Goal: Information Seeking & Learning: Learn about a topic

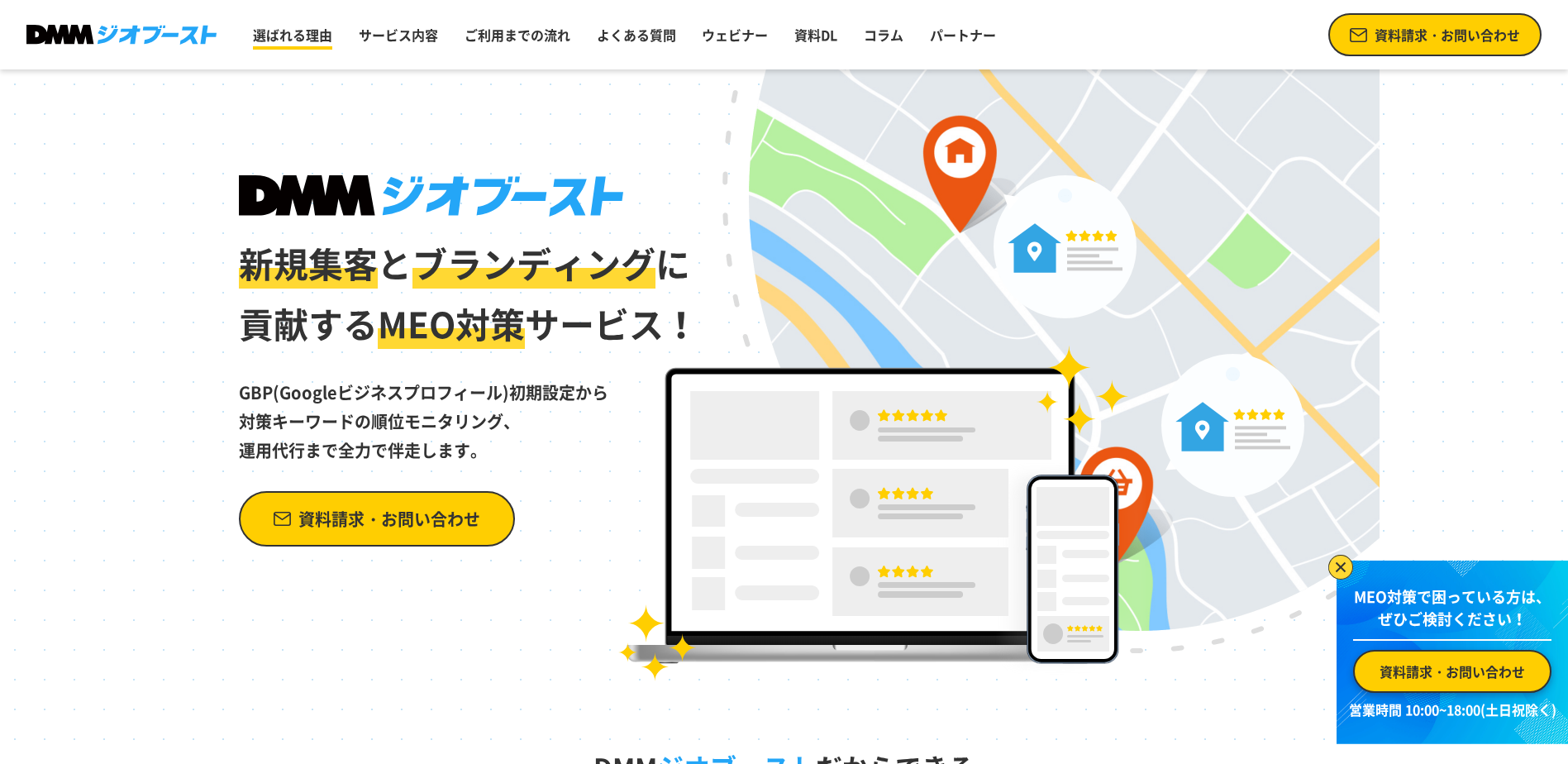
click at [298, 40] on link "選ばれる理由" at bounding box center [293, 35] width 93 height 33
click at [384, 31] on link "サービス内容" at bounding box center [399, 35] width 93 height 33
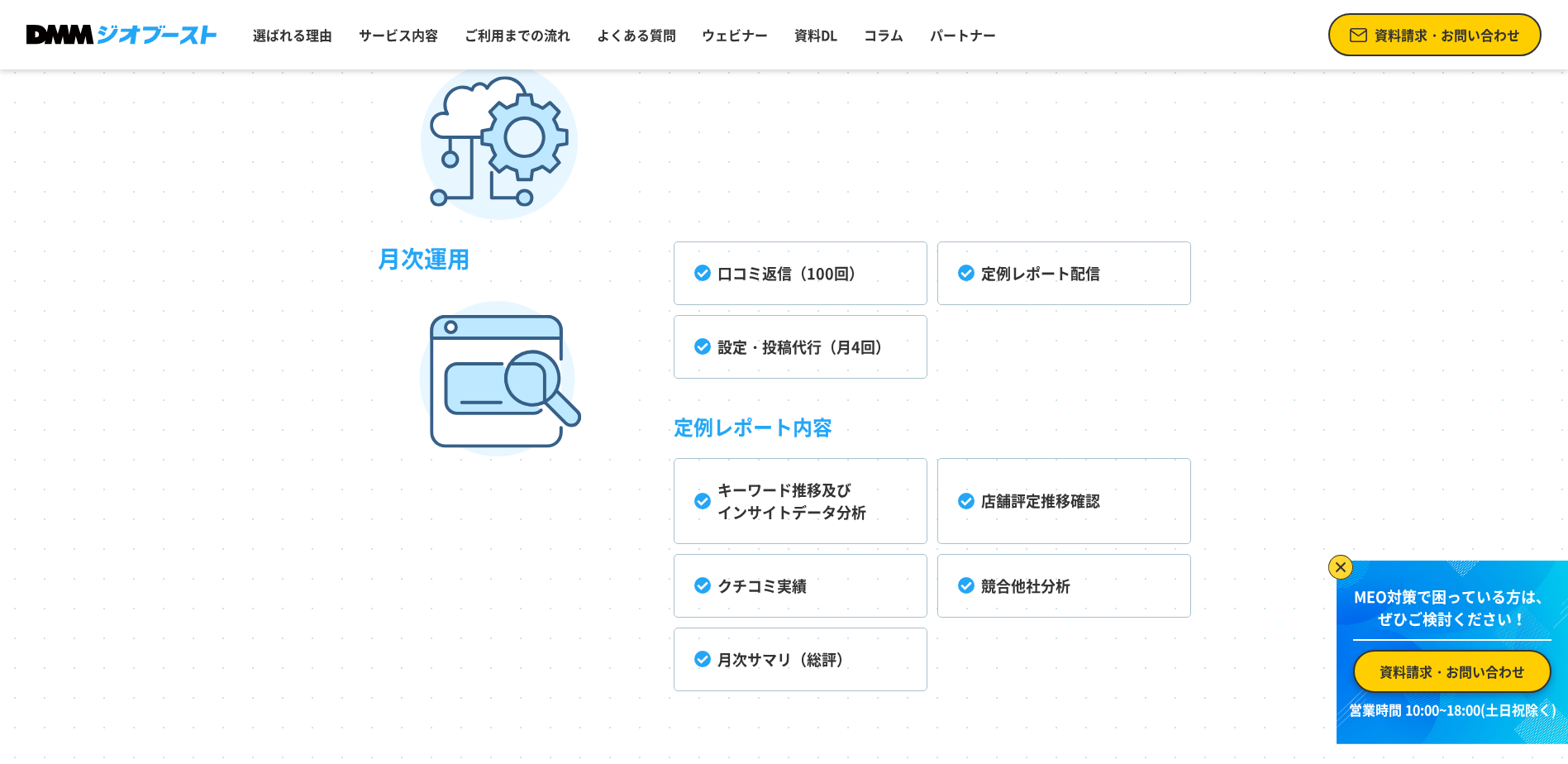
scroll to position [4788, 0]
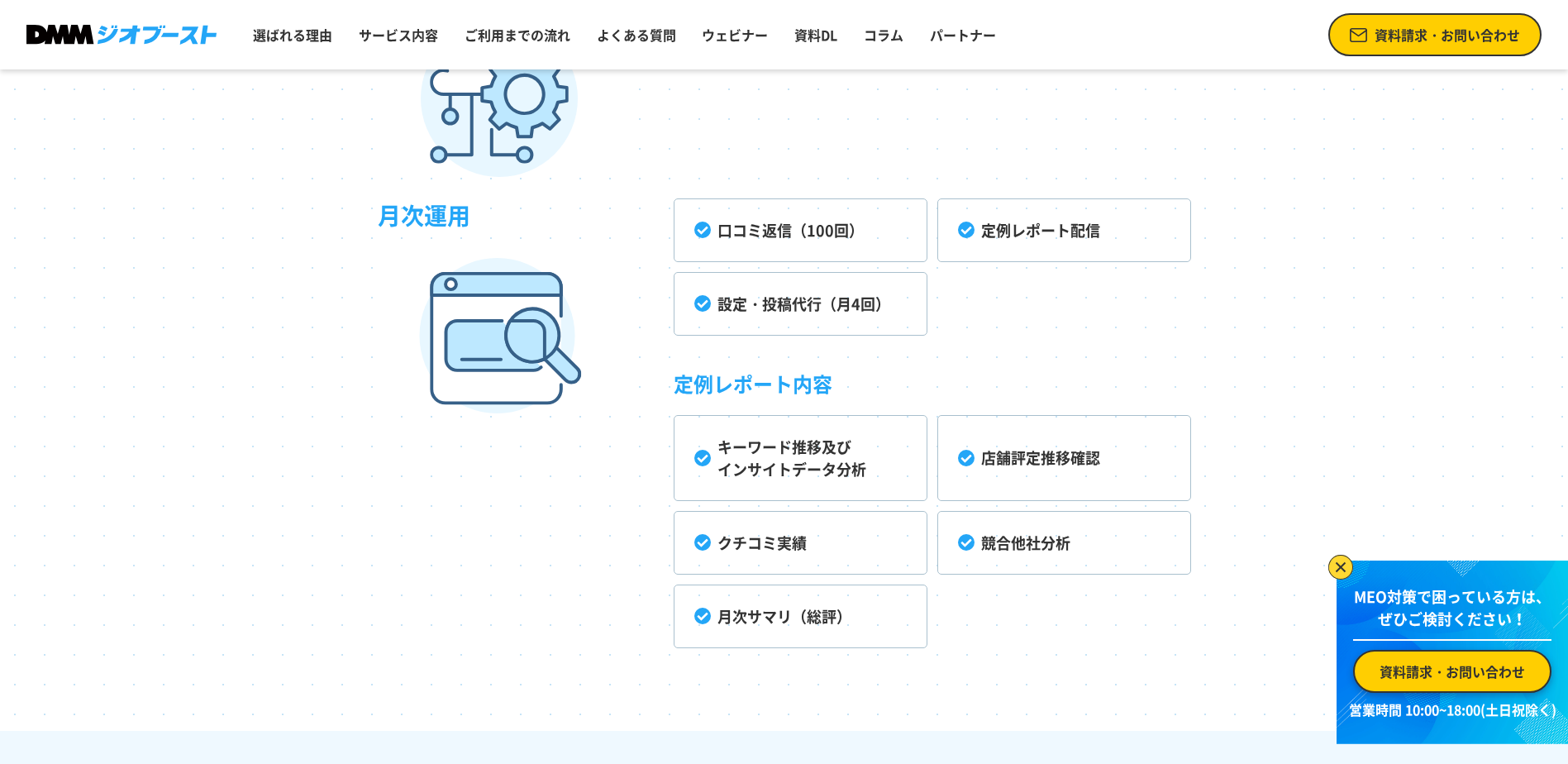
click at [708, 303] on li "設定・投稿代行（月4回）" at bounding box center [800, 304] width 254 height 64
click at [750, 303] on li "設定・投稿代行（月4回）" at bounding box center [800, 304] width 254 height 64
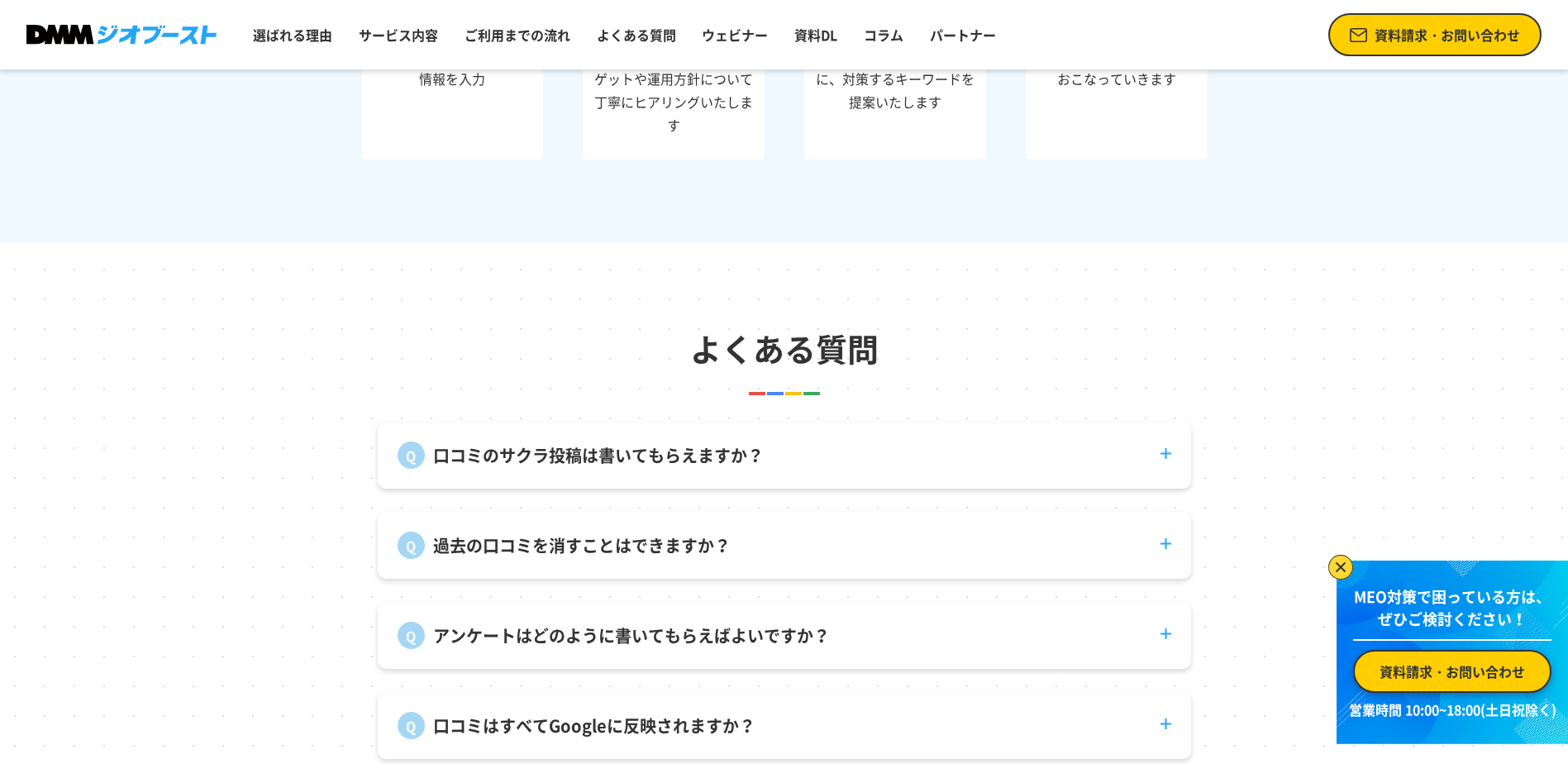
scroll to position [6028, 0]
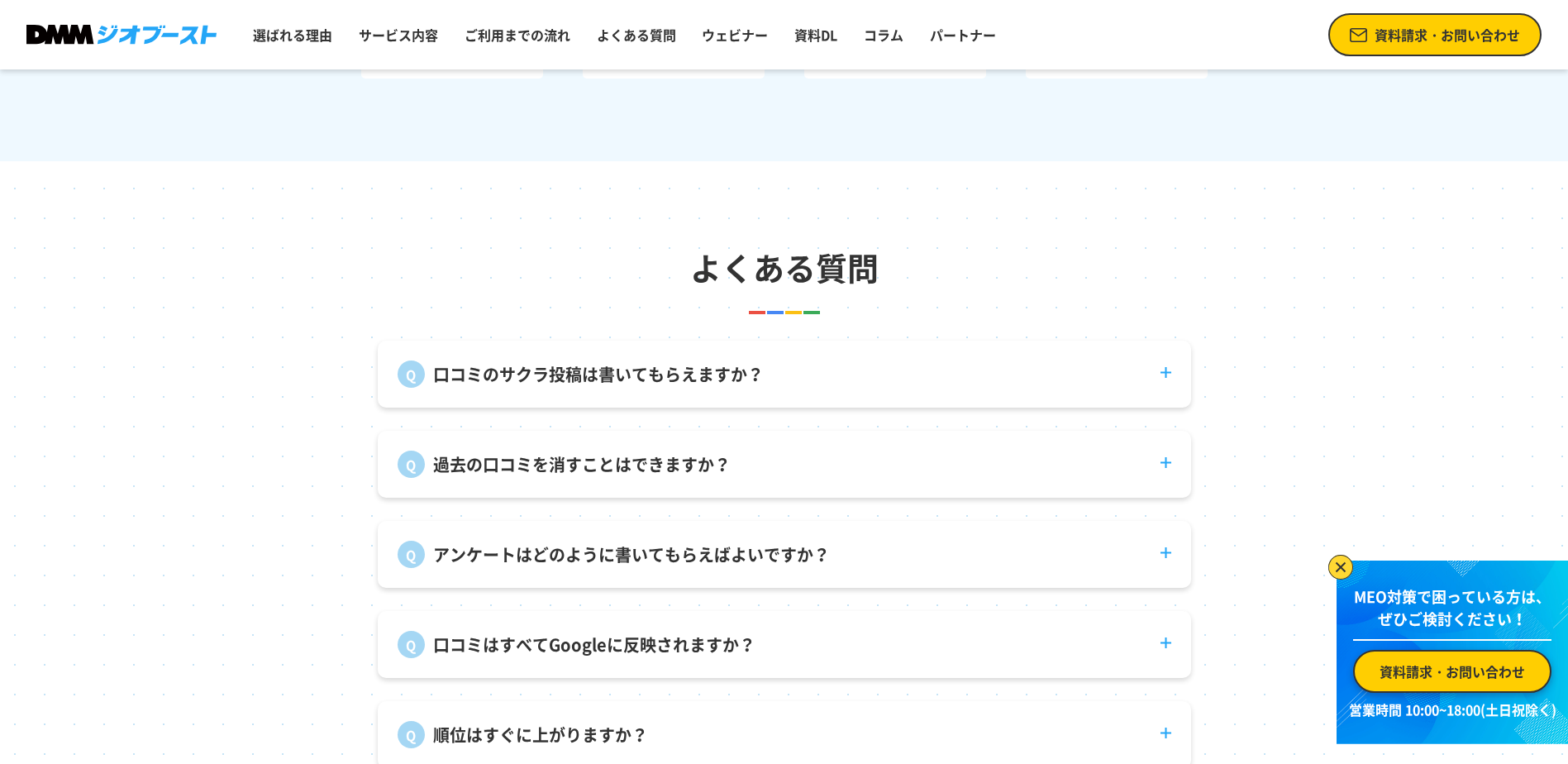
click at [1167, 565] on dt "アンケートはどのように書いてもらえばよいですか？" at bounding box center [784, 545] width 814 height 47
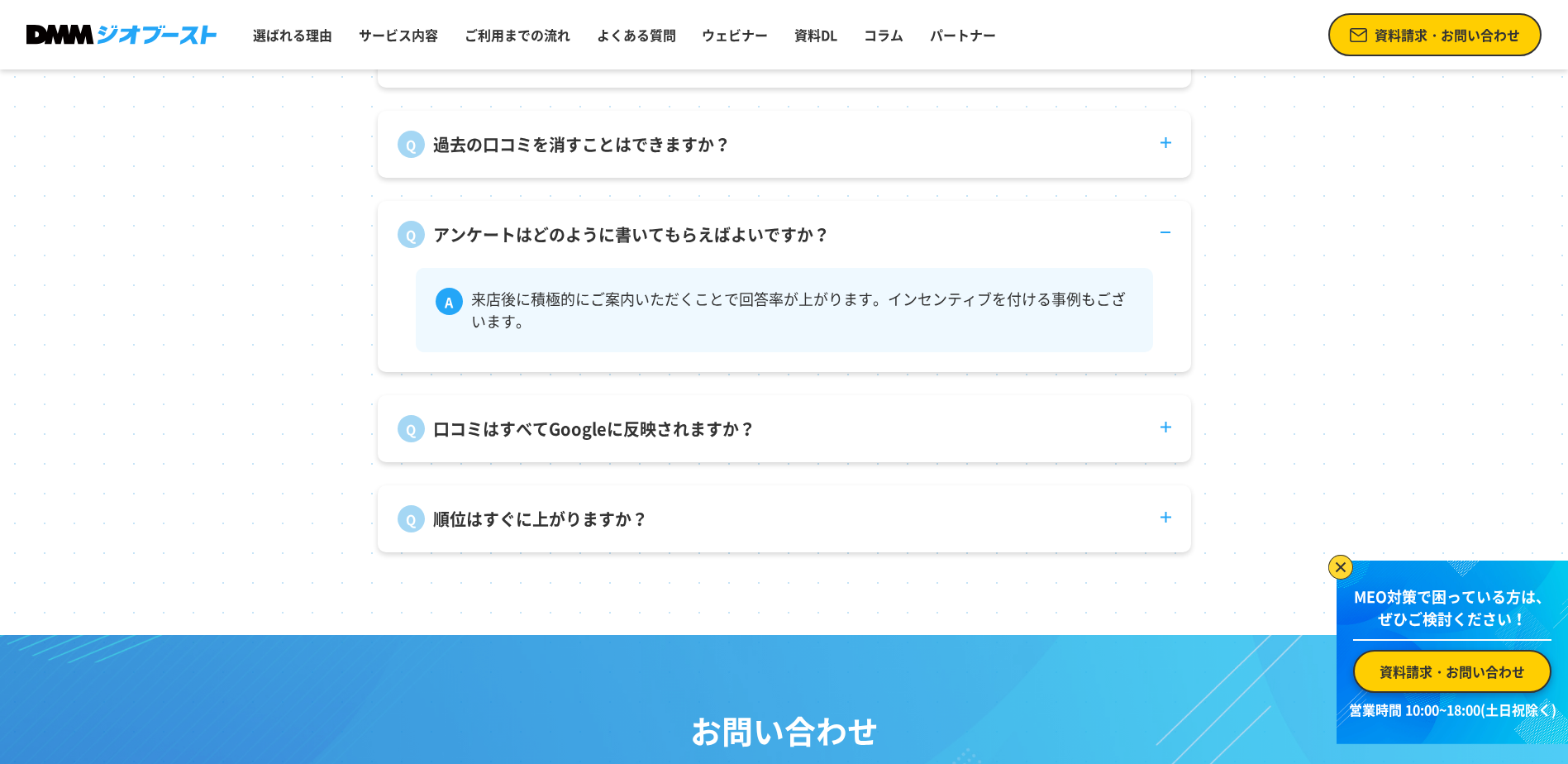
scroll to position [6359, 0]
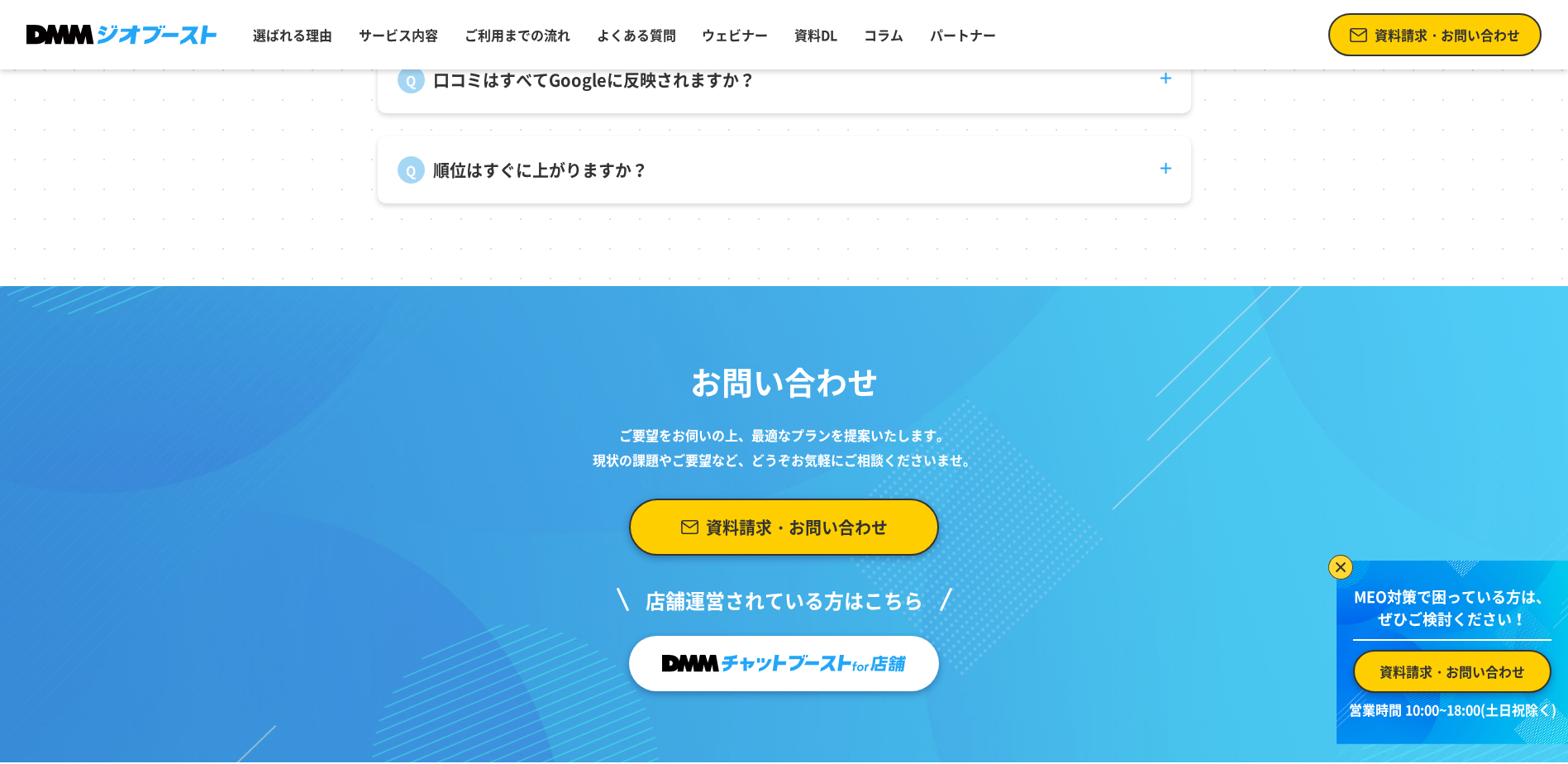
scroll to position [6776, 0]
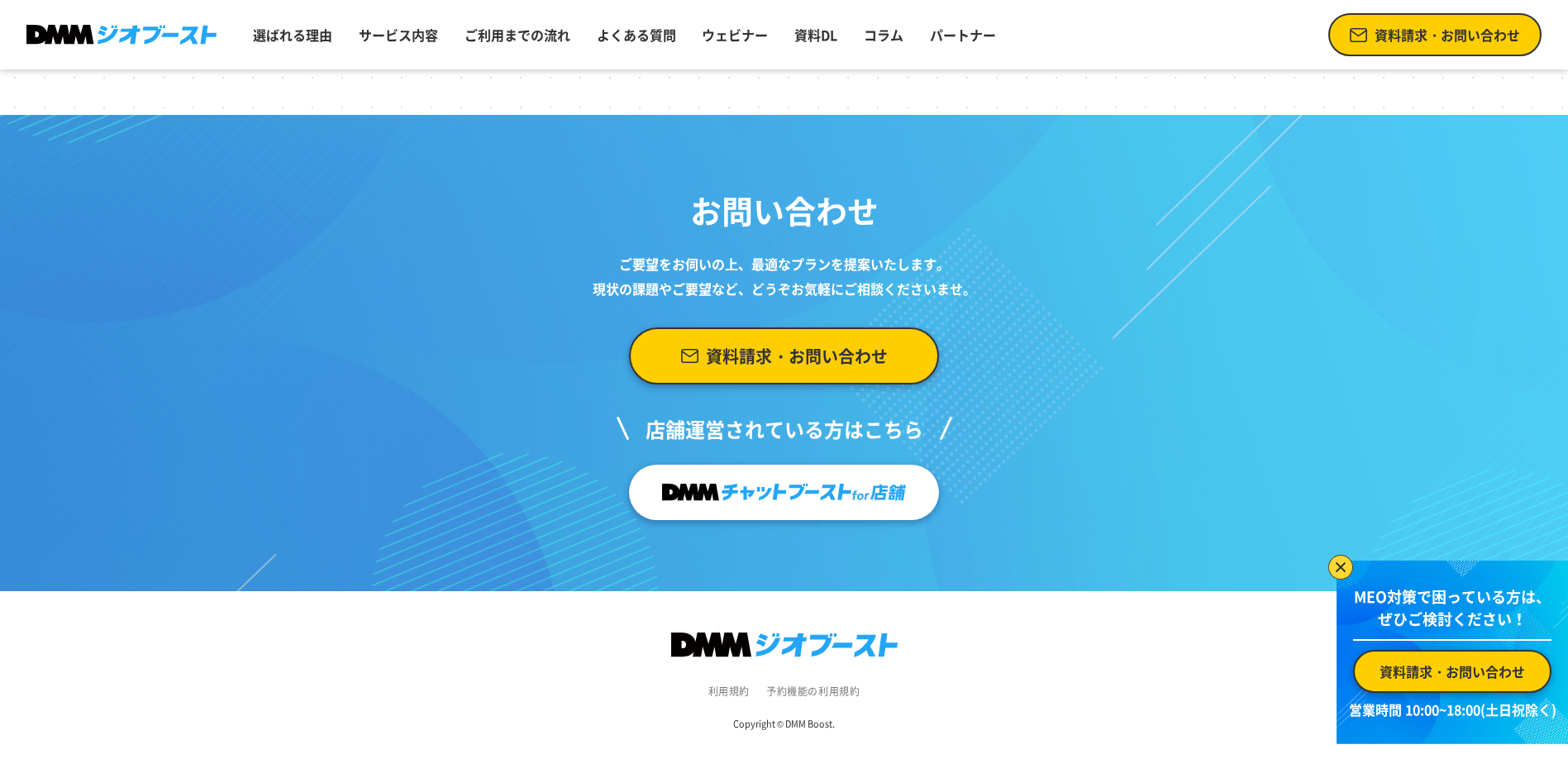
click at [786, 357] on span "資料請求・お問い合わせ" at bounding box center [796, 356] width 182 height 31
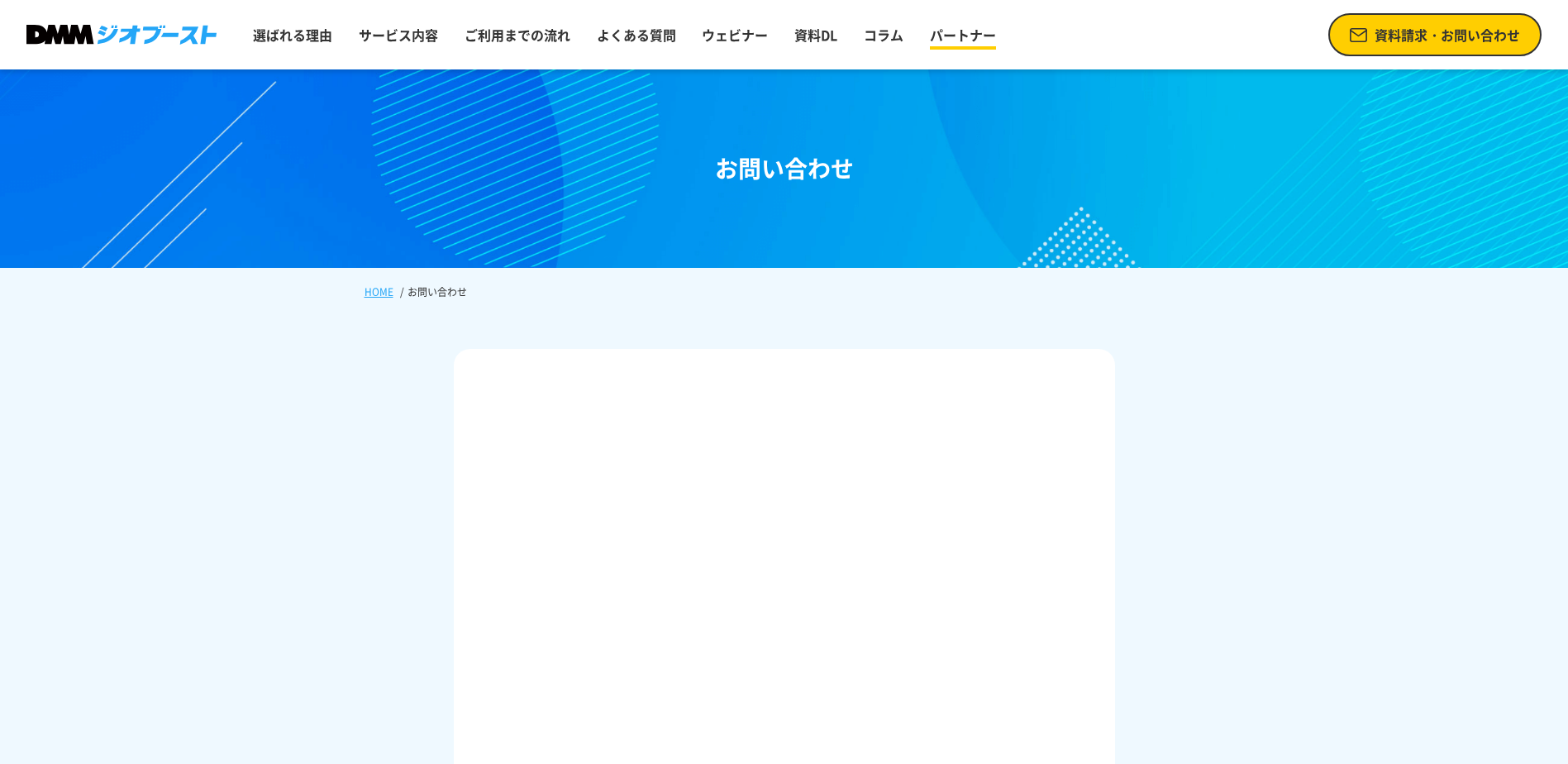
click at [953, 28] on link "パートナー" at bounding box center [962, 35] width 79 height 33
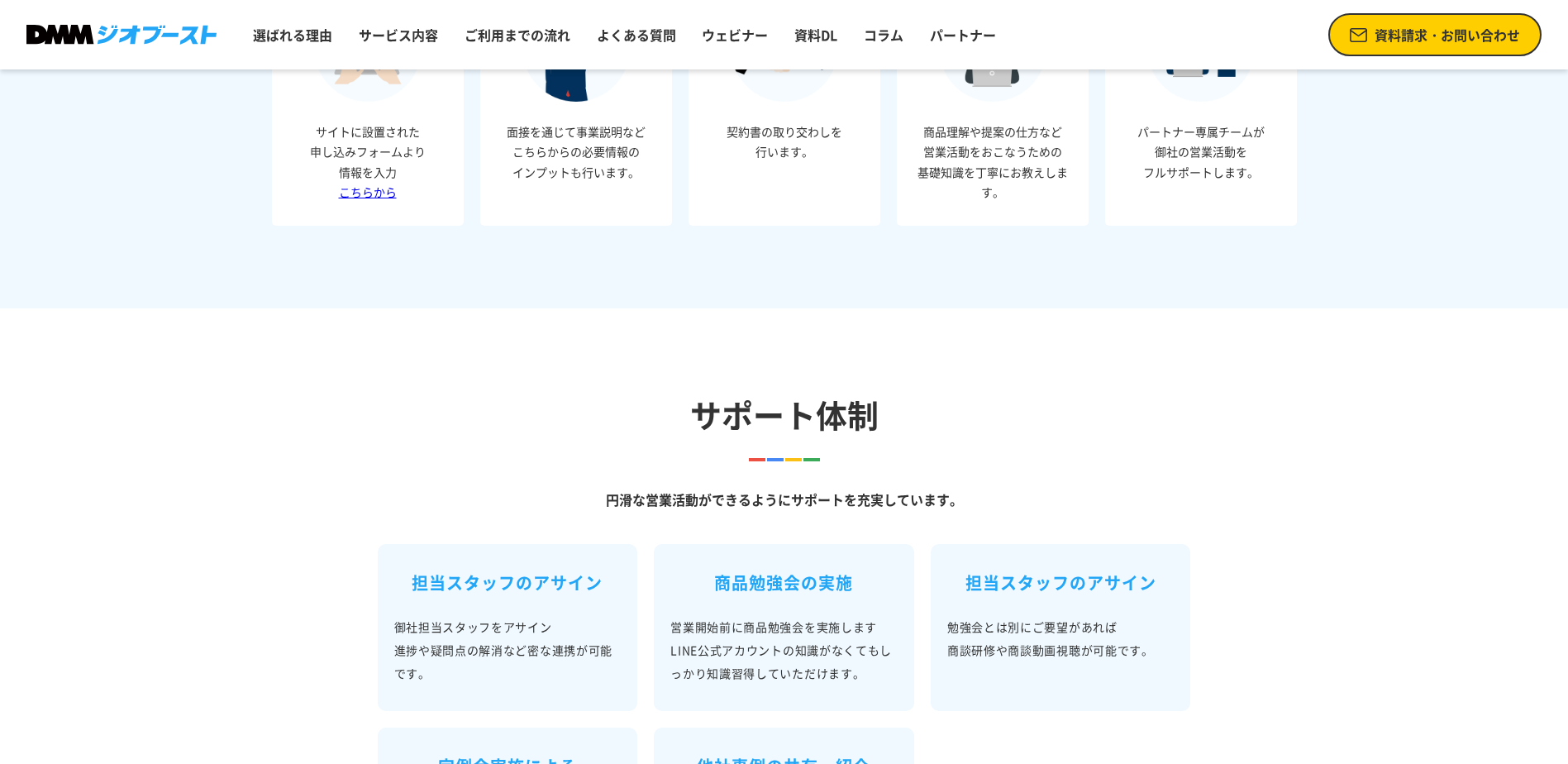
scroll to position [800, 0]
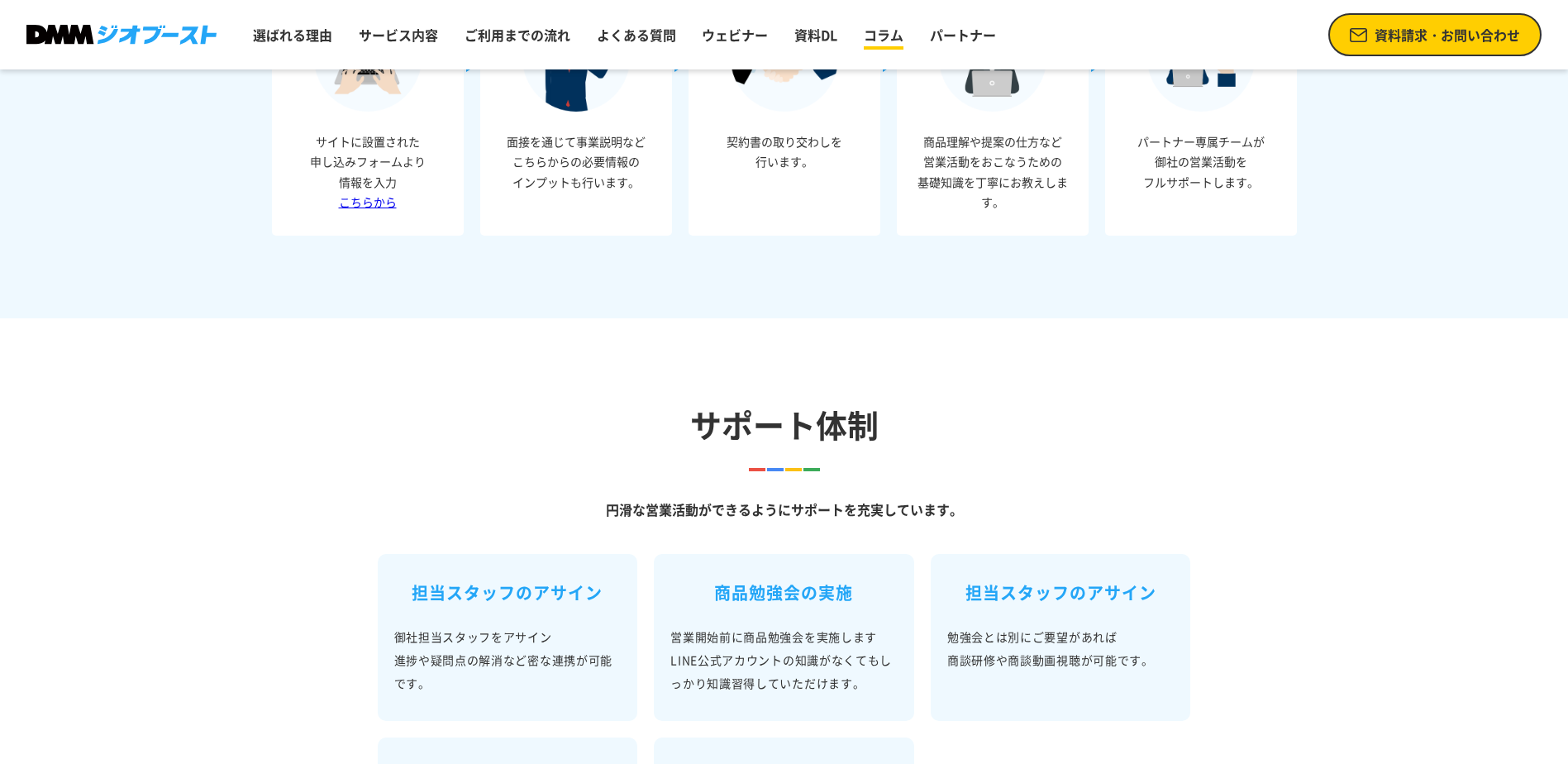
click at [876, 30] on link "コラム" at bounding box center [884, 35] width 53 height 33
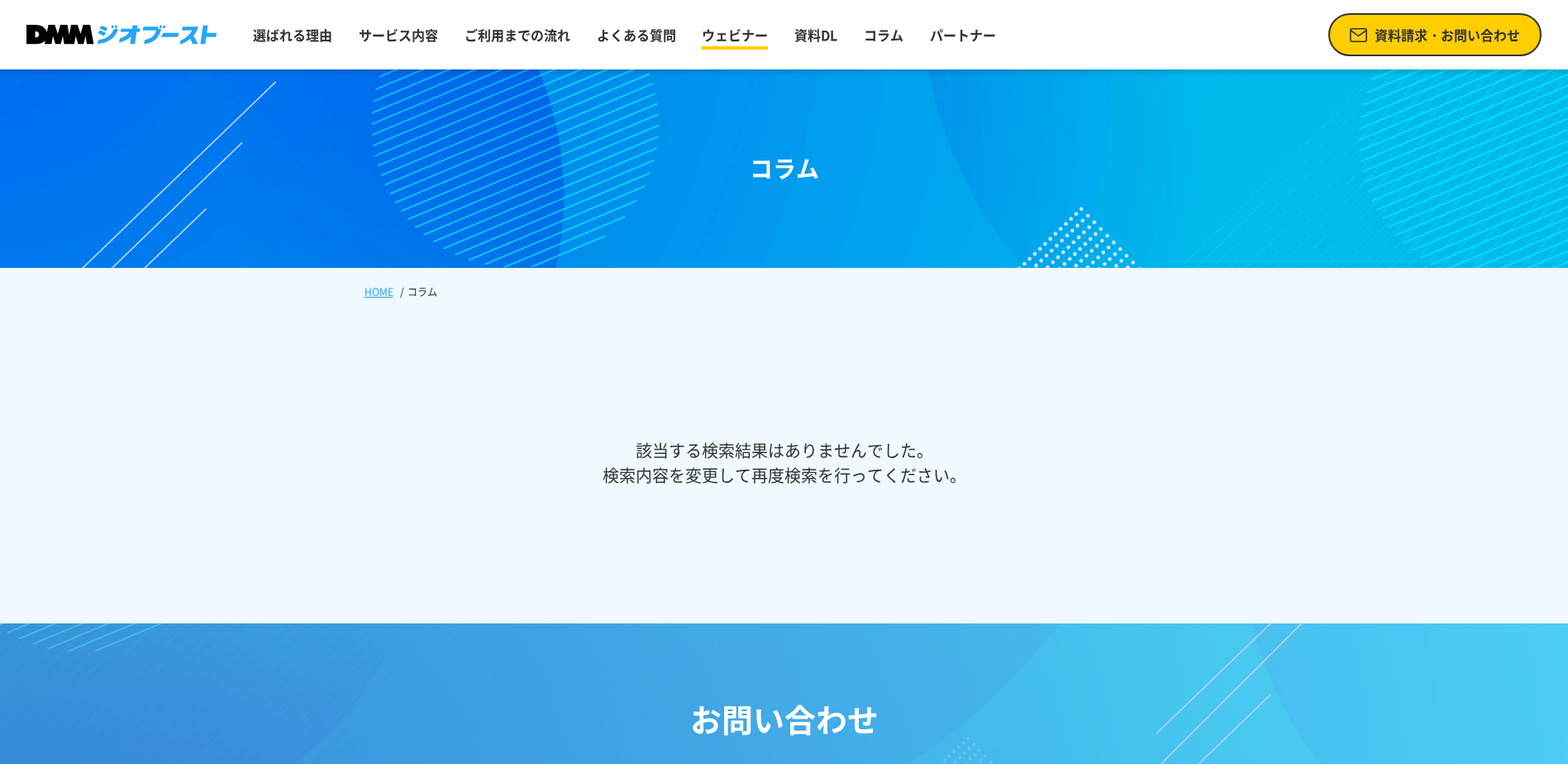
click at [734, 40] on link "ウェビナー" at bounding box center [734, 35] width 79 height 33
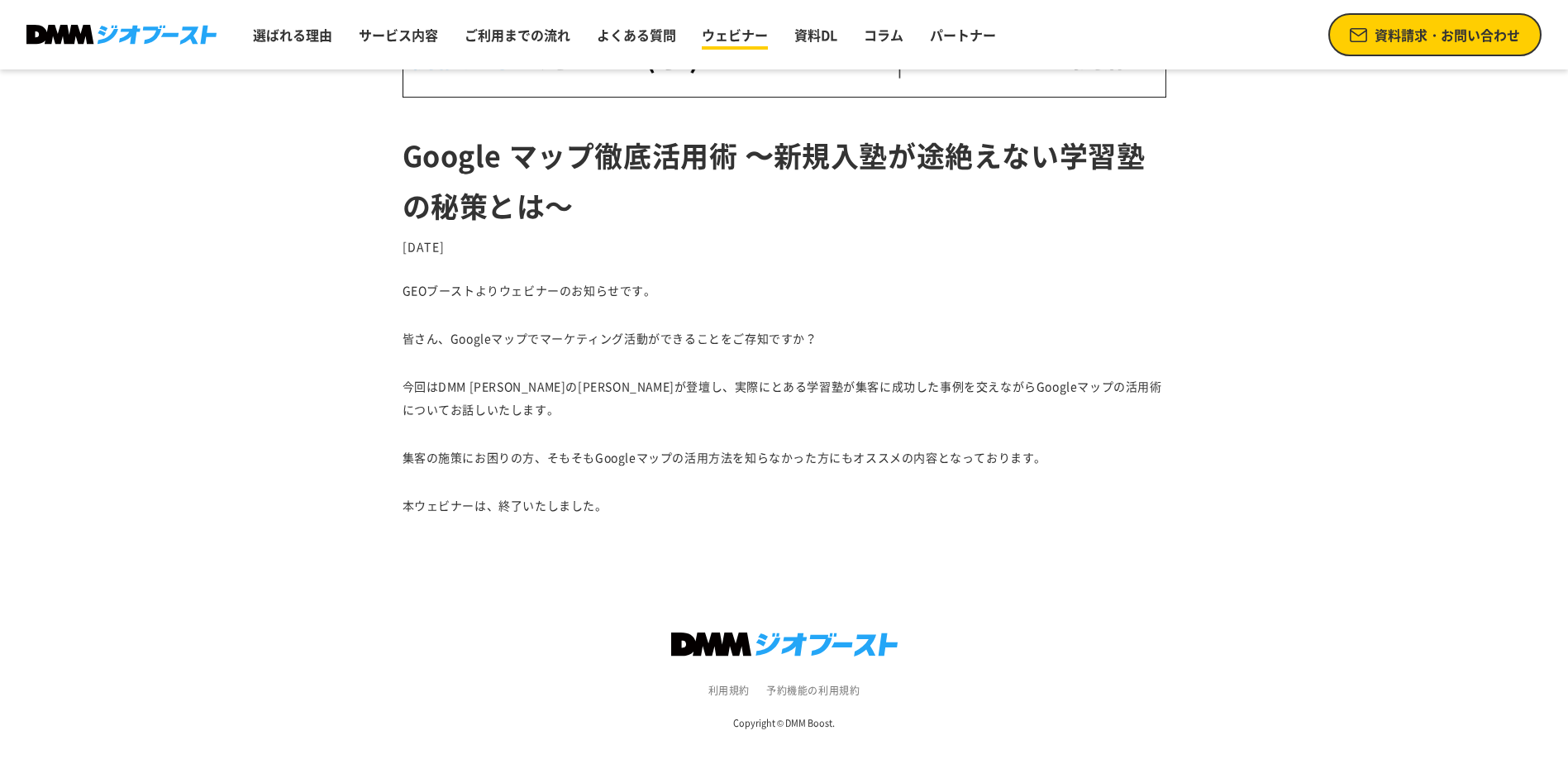
scroll to position [435, 0]
